Goal: Task Accomplishment & Management: Complete application form

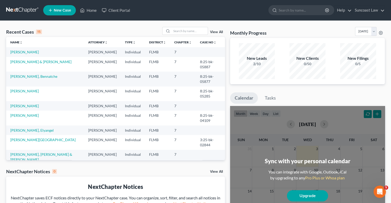
scroll to position [60, 0]
click at [194, 29] on input "search" at bounding box center [190, 30] width 36 height 7
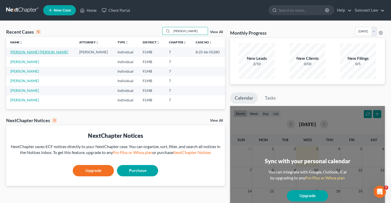
type input "[PERSON_NAME]"
click at [30, 53] on link "[PERSON_NAME] [PERSON_NAME]" at bounding box center [39, 52] width 58 height 4
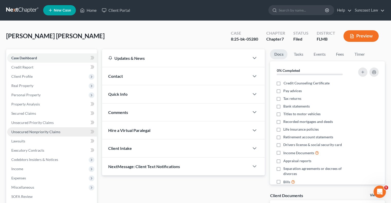
click at [50, 128] on link "Unsecured Nonpriority Claims" at bounding box center [52, 131] width 90 height 9
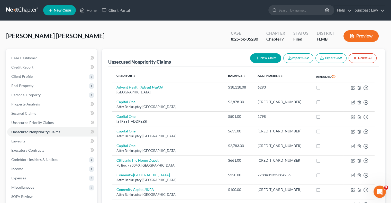
click at [264, 57] on button "New Claim" at bounding box center [265, 58] width 31 height 10
select select "0"
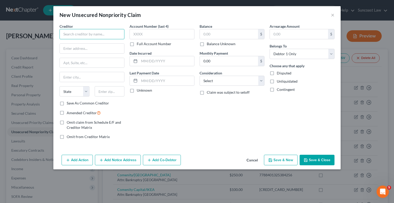
click at [97, 31] on input "text" at bounding box center [92, 34] width 65 height 10
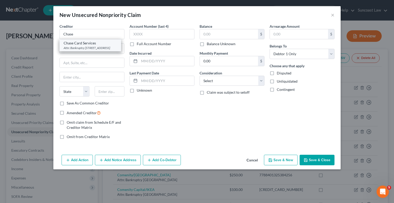
click at [98, 45] on div "Chase Card Services" at bounding box center [90, 43] width 53 height 5
type input "Chase Card Services"
type input "Attn: Bankruptcy"
type input "P.O. 15298"
type input "Wilmington"
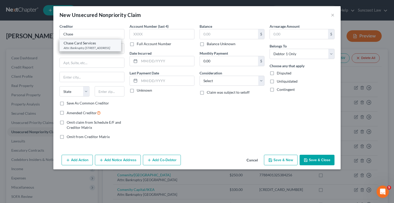
select select "7"
type input "19850"
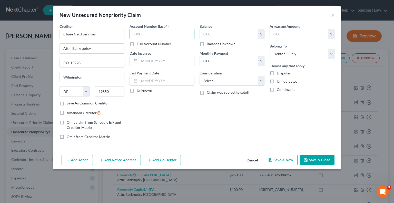
click at [162, 34] on input "text" at bounding box center [162, 34] width 65 height 10
type input "5353"
click at [227, 34] on input "text" at bounding box center [229, 34] width 58 height 10
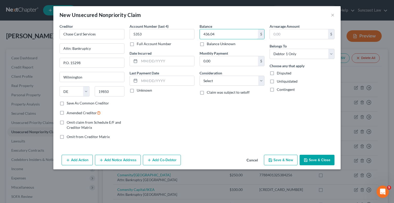
type input "436.04"
click at [320, 161] on button "Save & Close" at bounding box center [317, 160] width 35 height 11
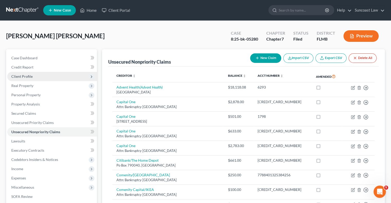
click at [30, 75] on span "Client Profile" at bounding box center [21, 76] width 21 height 4
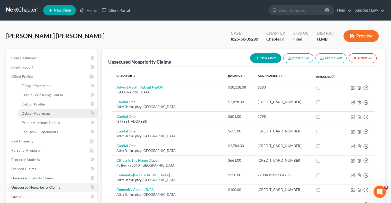
click at [47, 112] on span "Debtor Addresses" at bounding box center [36, 113] width 29 height 4
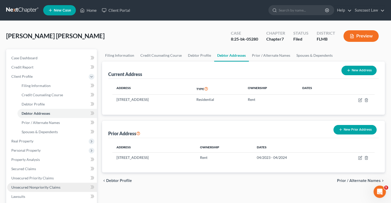
drag, startPoint x: 48, startPoint y: 185, endPoint x: 68, endPoint y: 184, distance: 19.8
click at [48, 185] on span "Unsecured Nonpriority Claims" at bounding box center [35, 187] width 49 height 4
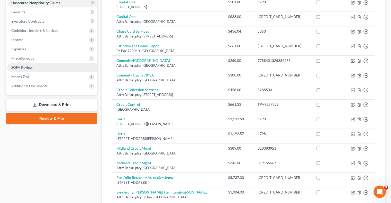
scroll to position [120, 0]
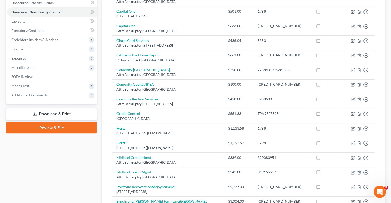
click at [62, 114] on link "Download & Print" at bounding box center [51, 114] width 91 height 12
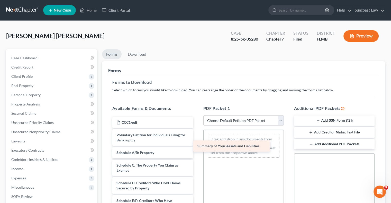
drag, startPoint x: 154, startPoint y: 151, endPoint x: 239, endPoint y: 145, distance: 86.0
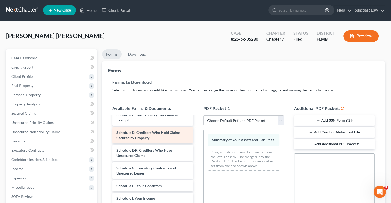
scroll to position [51, 0]
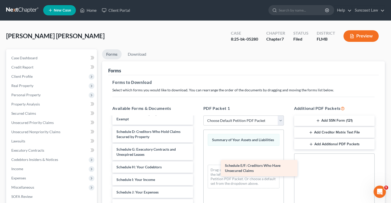
drag, startPoint x: 148, startPoint y: 149, endPoint x: 269, endPoint y: 167, distance: 122.0
click at [197, 167] on div "Schedule E/F: Creditors Who Have Unsecured Claims CCC1-pdf Voluntary Petition f…" at bounding box center [152, 194] width 89 height 259
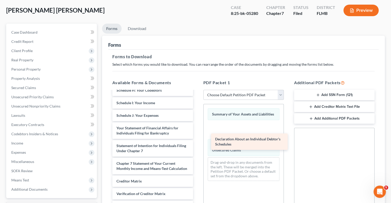
scroll to position [107, 0]
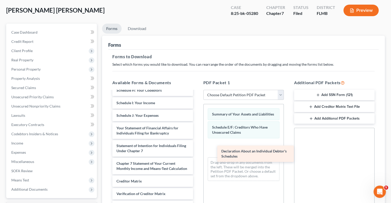
drag, startPoint x: 148, startPoint y: 107, endPoint x: 253, endPoint y: 153, distance: 114.4
click at [197, 153] on div "Declaration About an Individual Debtor's Schedules CCC1-pdf Voluntary Petition …" at bounding box center [152, 109] width 89 height 241
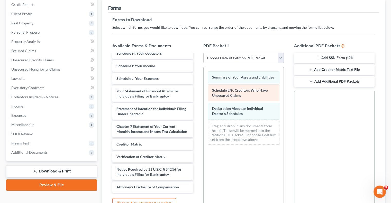
scroll to position [0, 0]
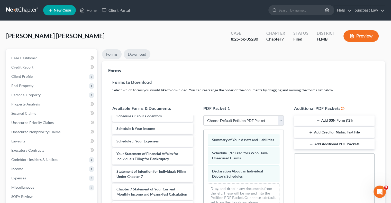
click at [144, 53] on link "Download" at bounding box center [137, 54] width 27 height 10
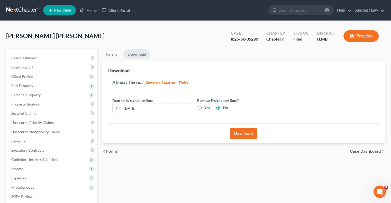
click at [242, 132] on button "Download" at bounding box center [243, 133] width 27 height 11
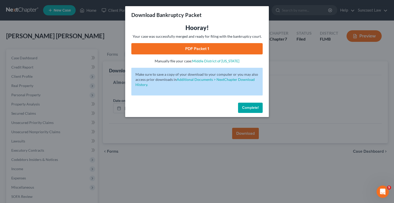
drag, startPoint x: 209, startPoint y: 50, endPoint x: 213, endPoint y: 53, distance: 5.5
click at [208, 50] on link "PDF Packet 1" at bounding box center [196, 48] width 131 height 11
click at [251, 107] on span "Complete!" at bounding box center [250, 108] width 16 height 4
